Goal: Task Accomplishment & Management: Use online tool/utility

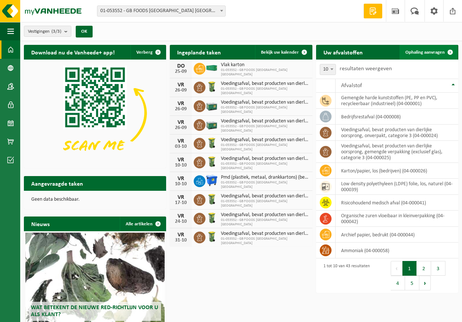
click at [437, 48] on link "Ophaling aanvragen" at bounding box center [428, 52] width 58 height 15
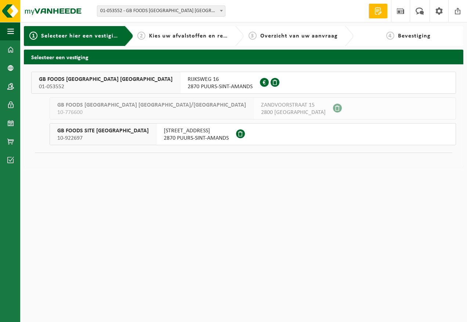
click at [188, 81] on span "RIJKSWEG 16" at bounding box center [220, 79] width 65 height 7
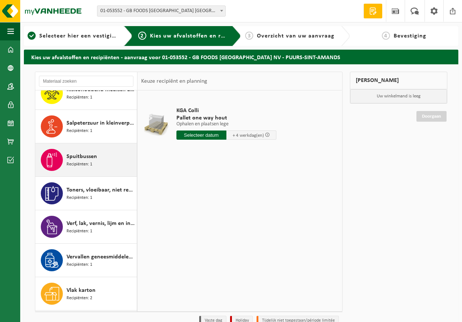
scroll to position [1102, 0]
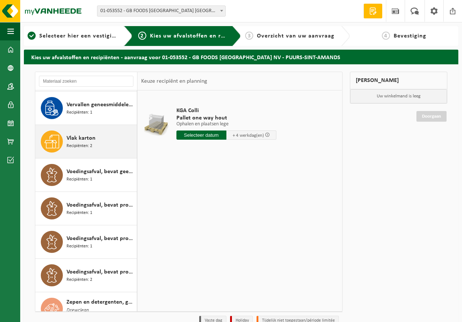
click at [77, 148] on span "Recipiënten: 2" at bounding box center [80, 146] width 26 height 7
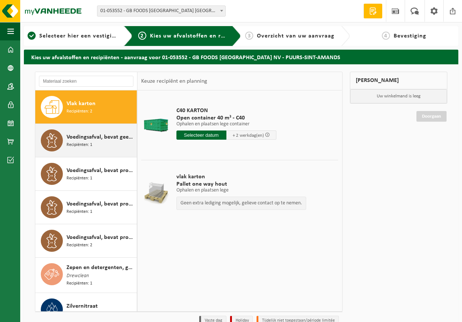
scroll to position [1063, 0]
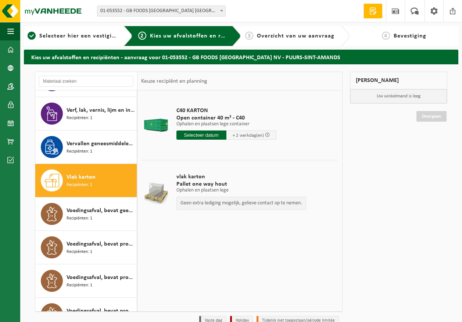
click at [219, 105] on div "C40 KARTON Open container 40 m³ - C40 Ophalen en plaatsen lege container Ophale…" at bounding box center [226, 125] width 107 height 51
click at [209, 133] on input "text" at bounding box center [201, 134] width 50 height 9
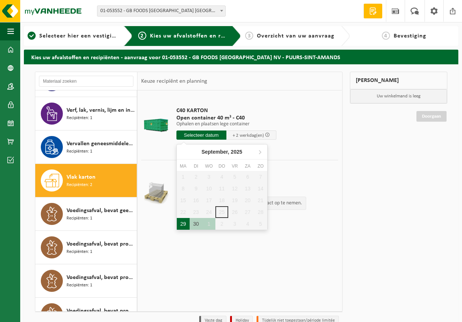
click at [187, 222] on div "29" at bounding box center [183, 224] width 13 height 12
type input "Van 2025-09-29"
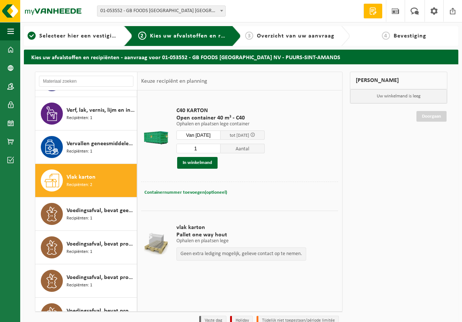
click at [179, 191] on span "Containernummer toevoegen(optioneel)" at bounding box center [185, 192] width 83 height 5
type input "c40-846"
click at [197, 162] on button "In winkelmand" at bounding box center [197, 163] width 40 height 12
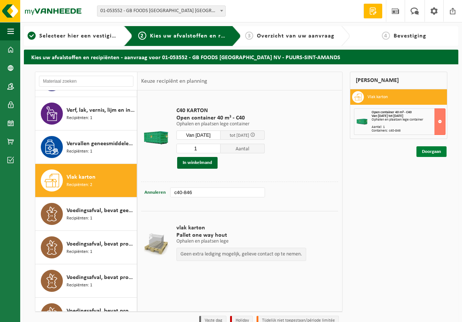
click at [433, 150] on link "Doorgaan" at bounding box center [431, 151] width 30 height 11
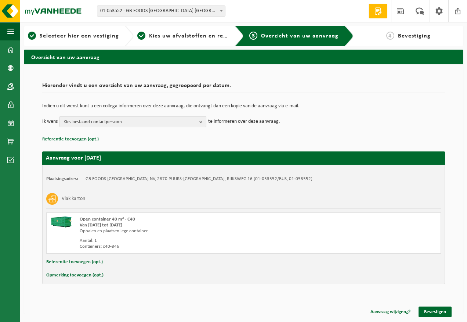
click at [165, 118] on span "Kies bestaand contactpersoon" at bounding box center [130, 121] width 133 height 11
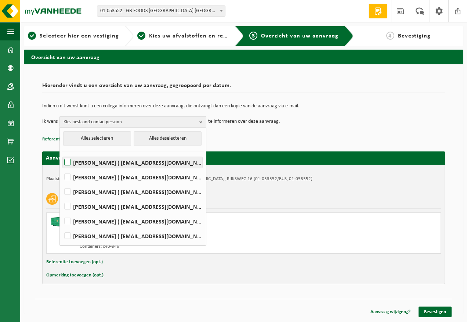
click at [155, 158] on label "Devy De Keersmaeker ( devy_dekeersmaeker@thegbfoods.com )" at bounding box center [133, 162] width 140 height 11
click at [62, 153] on input "Devy De Keersmaeker ( devy_dekeersmaeker@thegbfoods.com )" at bounding box center [61, 153] width 0 height 0
checkbox input "true"
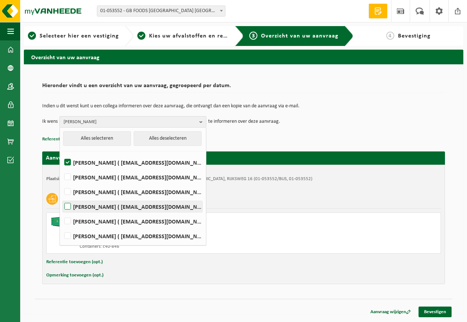
click at [140, 201] on label "Andre Reyniers ( andre_reyniers@thegbfoods.com )" at bounding box center [133, 206] width 140 height 11
click at [62, 197] on input "Andre Reyniers ( andre_reyniers@thegbfoods.com )" at bounding box center [61, 197] width 0 height 0
checkbox input "true"
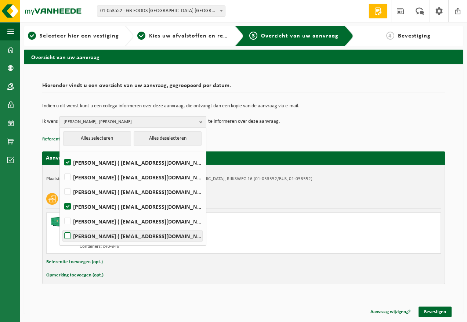
click at [136, 233] on label "Said Tizi ( said_tizi@thegbfoods.com )" at bounding box center [133, 235] width 140 height 11
click at [62, 227] on input "Said Tizi ( said_tizi@thegbfoods.com )" at bounding box center [61, 226] width 0 height 0
checkbox input "true"
click at [328, 123] on td "Ik wens Devy De Keersmaeker, Andre Reyniers, Said Tizi Alles selecteren Alles d…" at bounding box center [243, 121] width 403 height 11
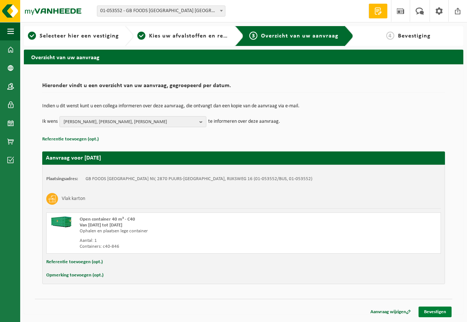
click at [432, 310] on link "Bevestigen" at bounding box center [435, 311] width 33 height 11
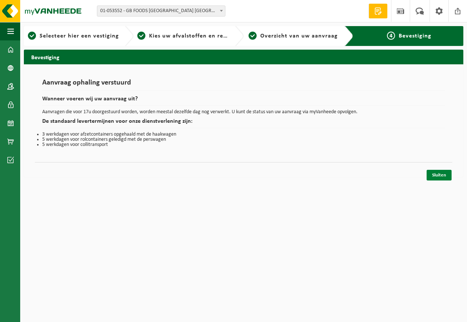
click at [440, 173] on link "Sluiten" at bounding box center [439, 175] width 25 height 11
